Goal: Navigation & Orientation: Find specific page/section

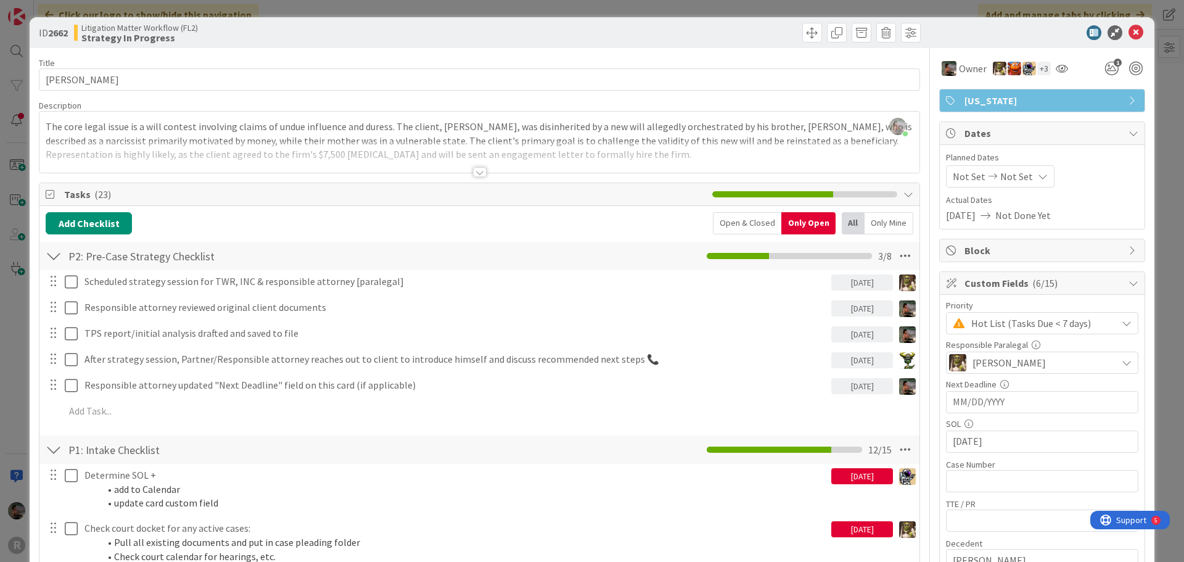
scroll to position [1936, 0]
click at [1128, 34] on icon at bounding box center [1135, 32] width 15 height 15
click at [1128, 31] on icon at bounding box center [1135, 32] width 15 height 15
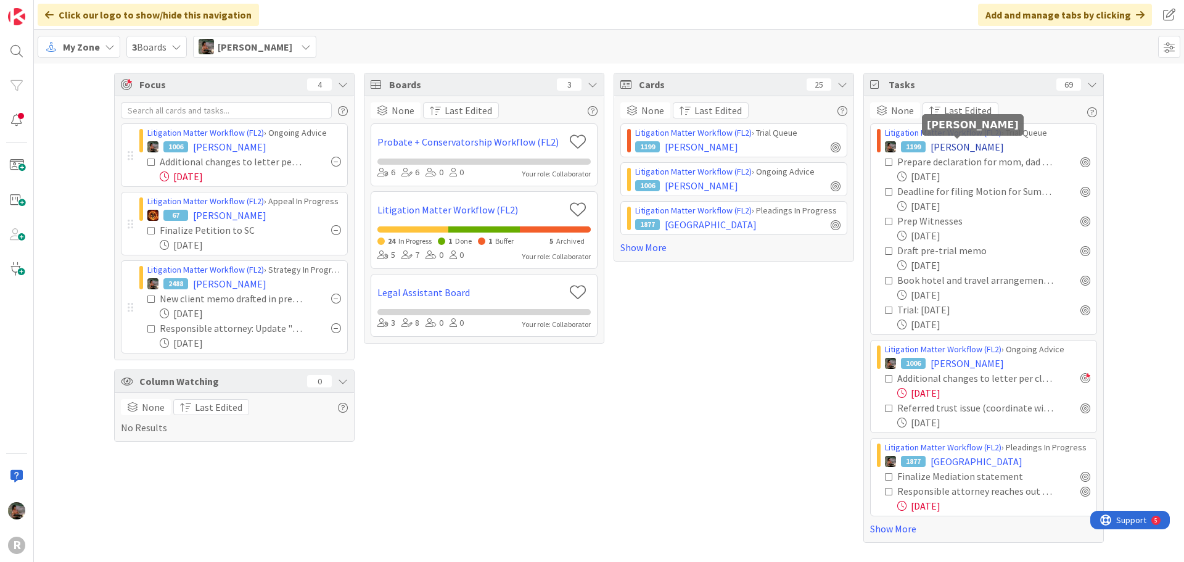
click at [961, 145] on span "[PERSON_NAME]" at bounding box center [966, 146] width 73 height 15
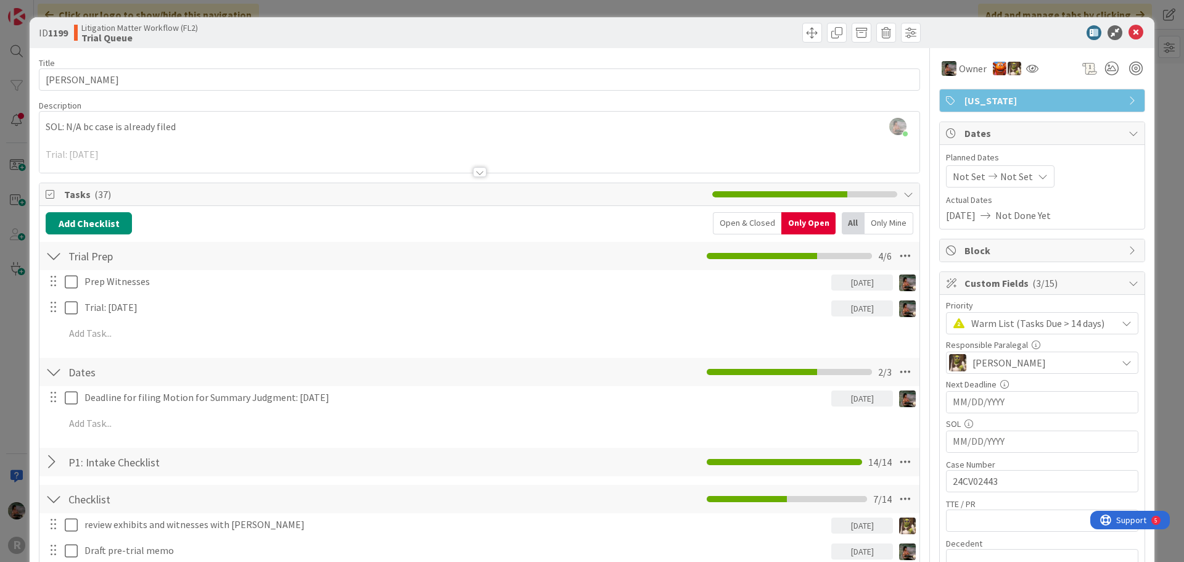
click at [1028, 326] on span "Warm List (Tasks Due > 14 days)" at bounding box center [1040, 322] width 139 height 17
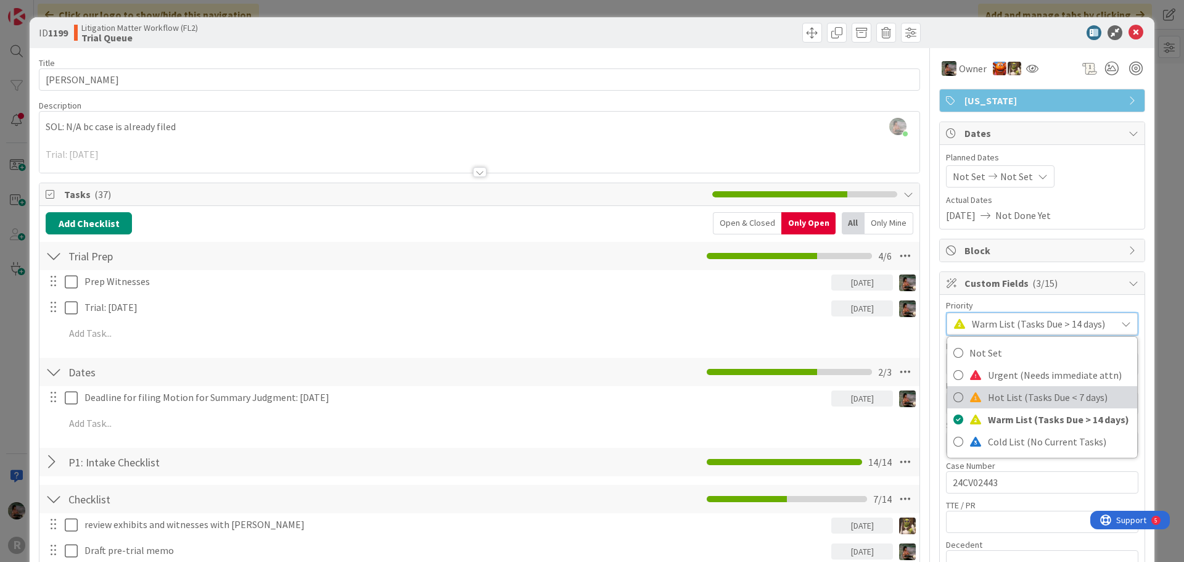
click at [1006, 403] on span "Hot List (Tasks Due < 7 days)" at bounding box center [1059, 397] width 143 height 18
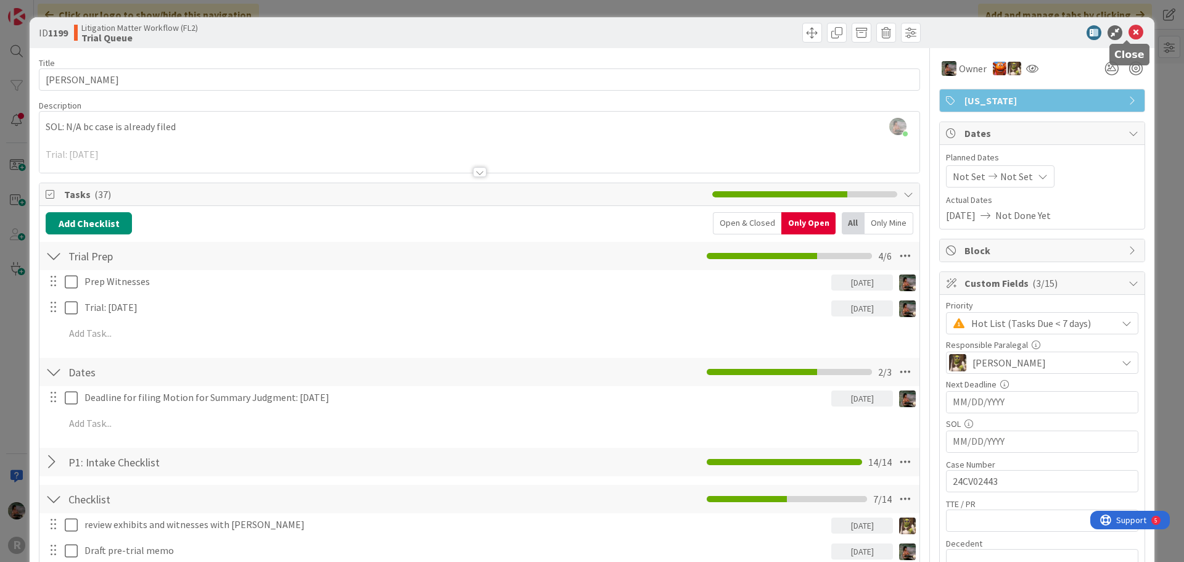
click at [1129, 33] on icon at bounding box center [1135, 32] width 15 height 15
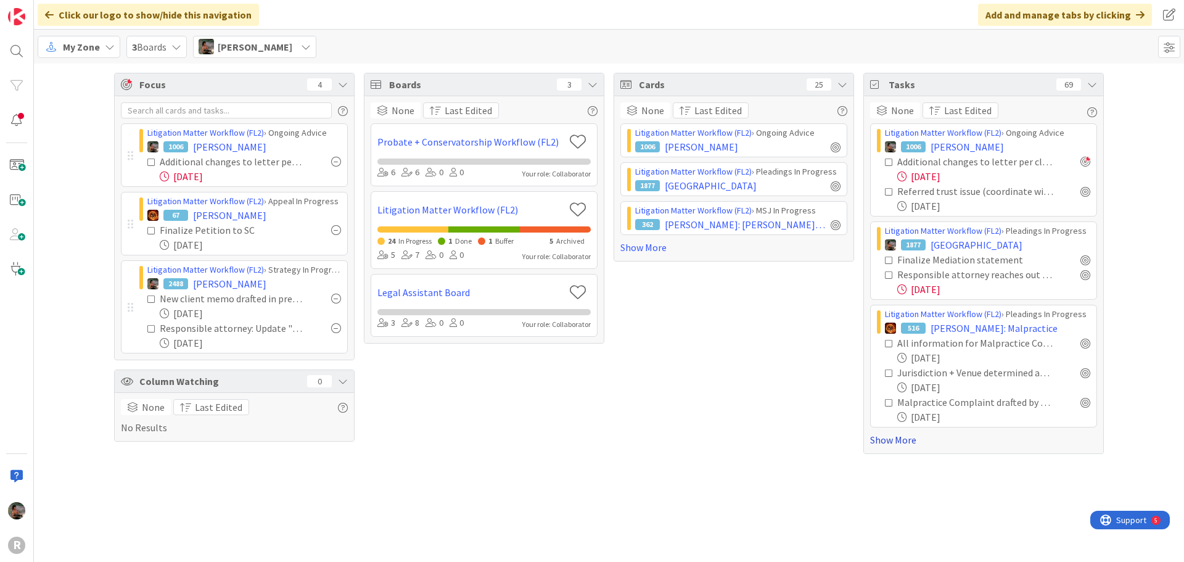
click at [907, 438] on link "Show More" at bounding box center [983, 439] width 227 height 15
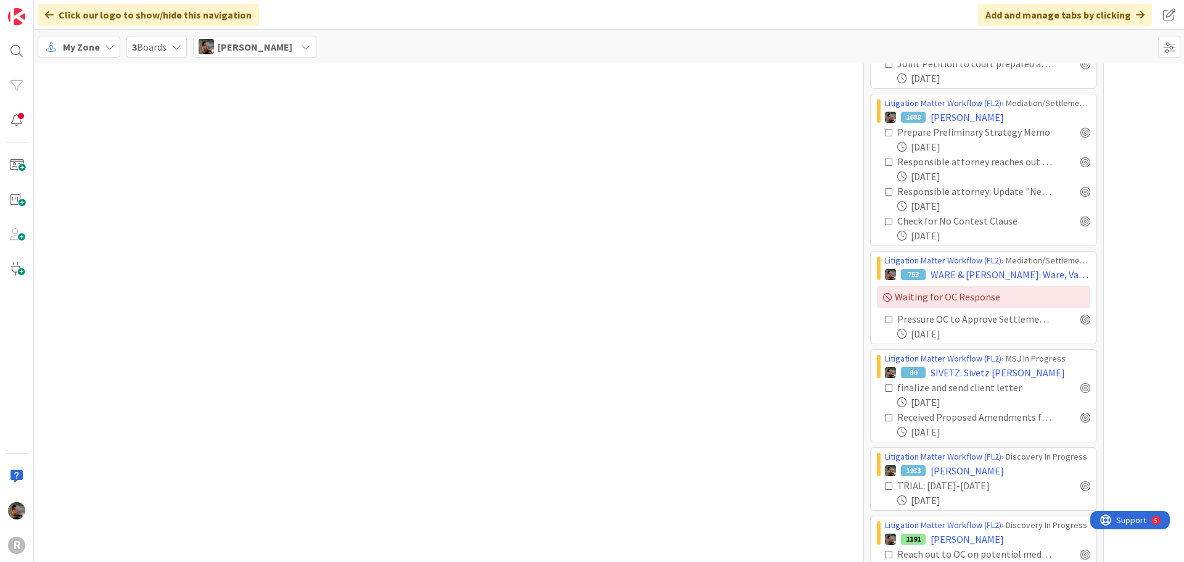
scroll to position [986, 0]
